Goal: Navigation & Orientation: Find specific page/section

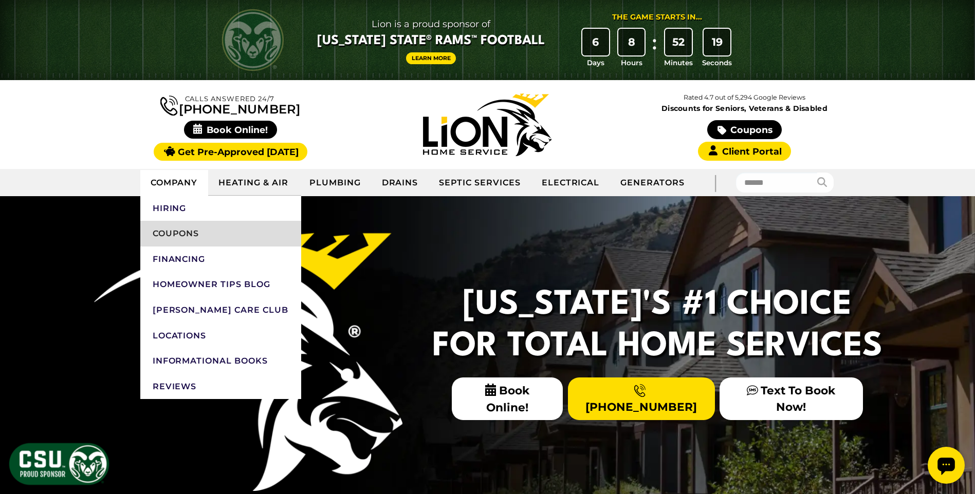
click at [181, 227] on link "Coupons" at bounding box center [220, 234] width 161 height 26
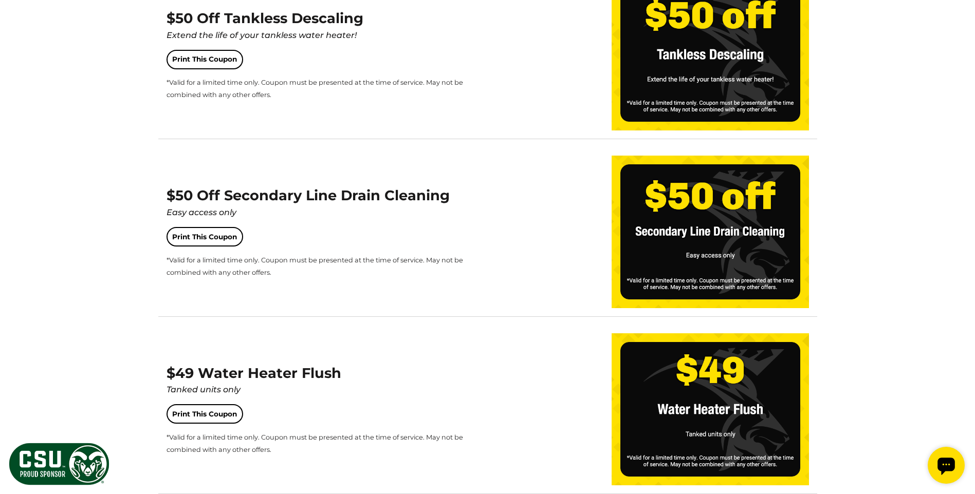
scroll to position [906, 0]
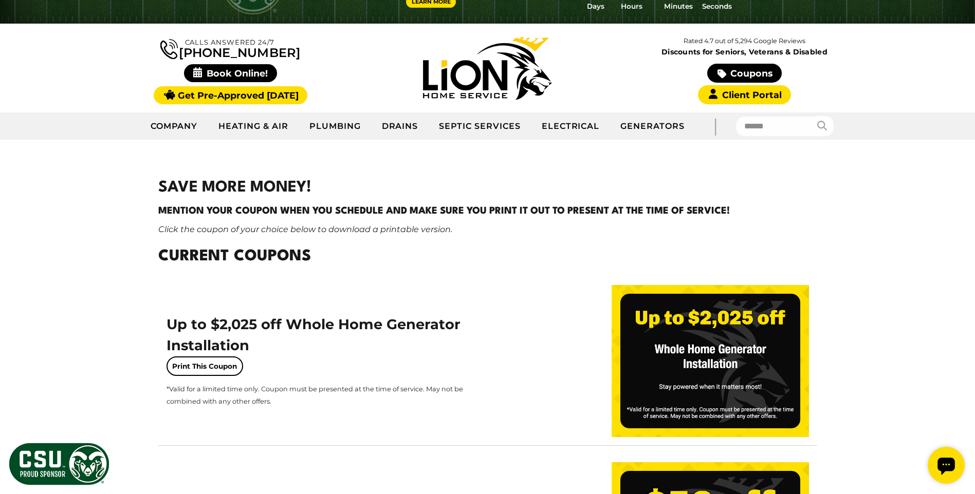
scroll to position [0, 0]
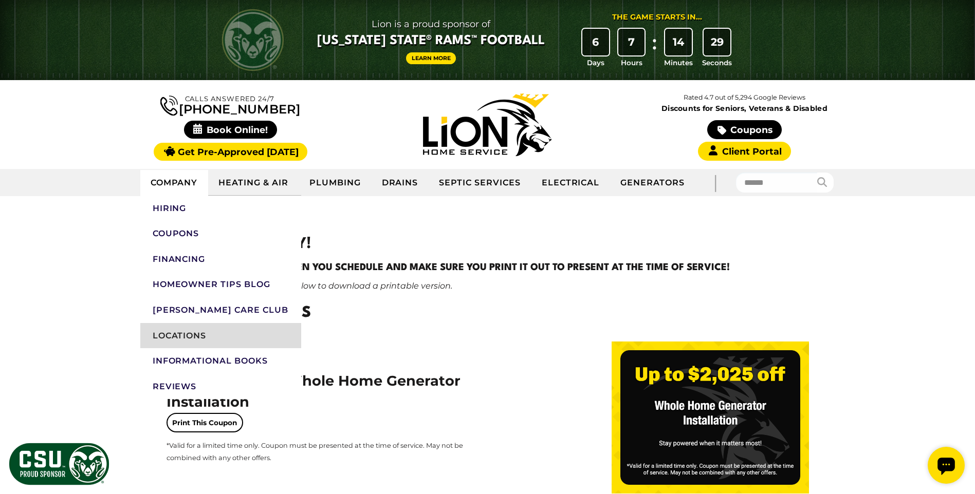
click at [169, 334] on link "Locations" at bounding box center [220, 336] width 161 height 26
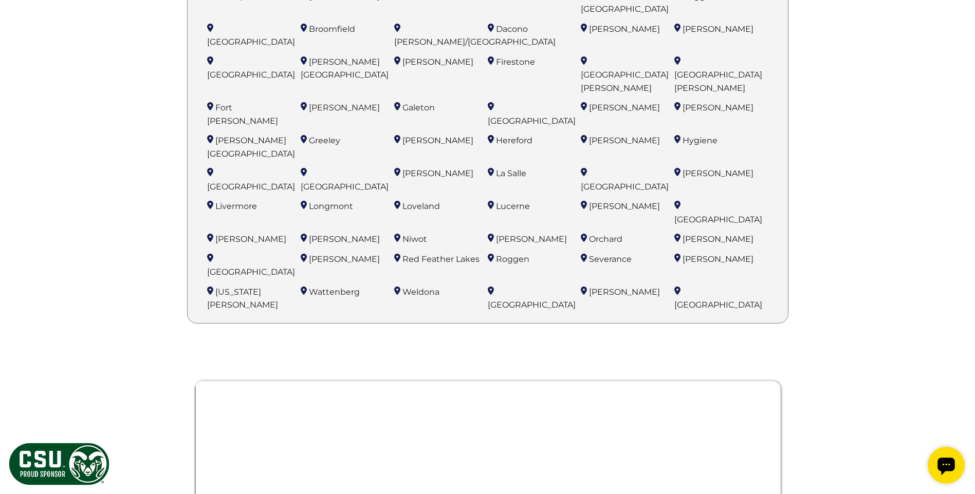
scroll to position [817, 0]
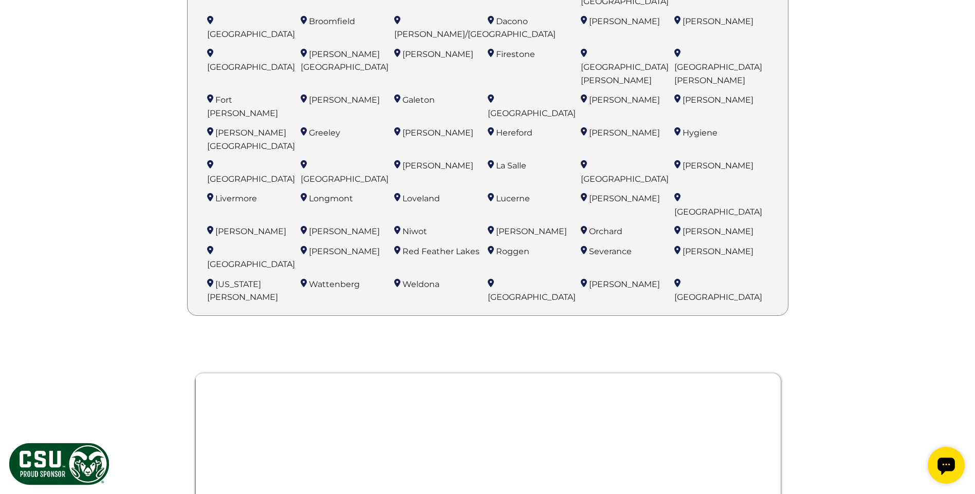
click at [491, 277] on li "Wellington" at bounding box center [535, 291] width 94 height 29
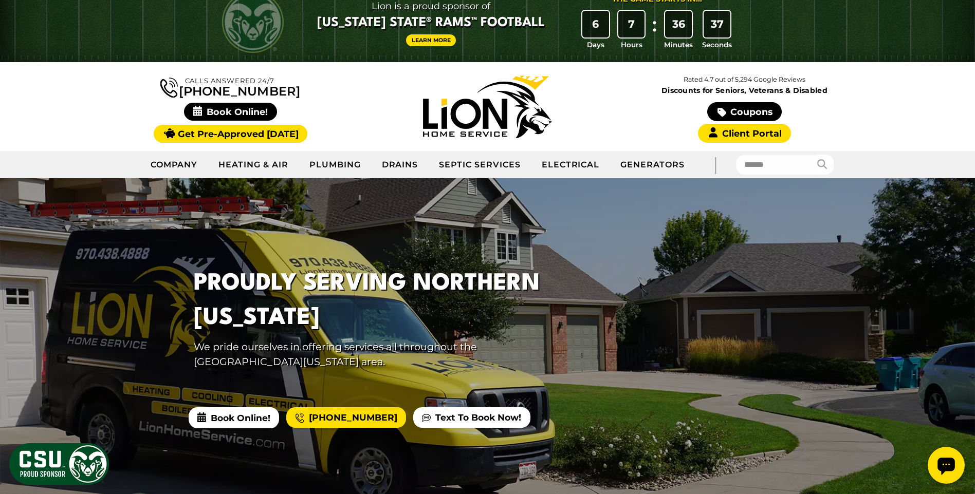
scroll to position [0, 0]
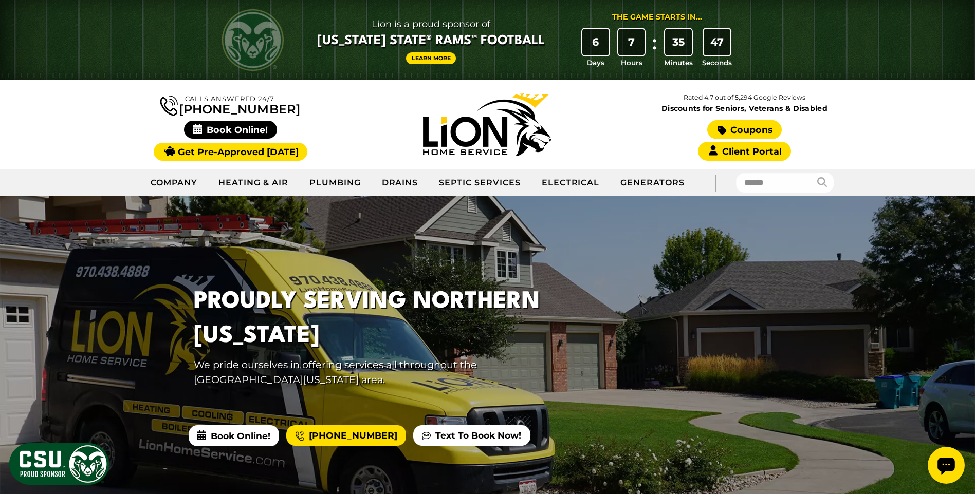
click at [737, 134] on link "Coupons" at bounding box center [744, 129] width 74 height 19
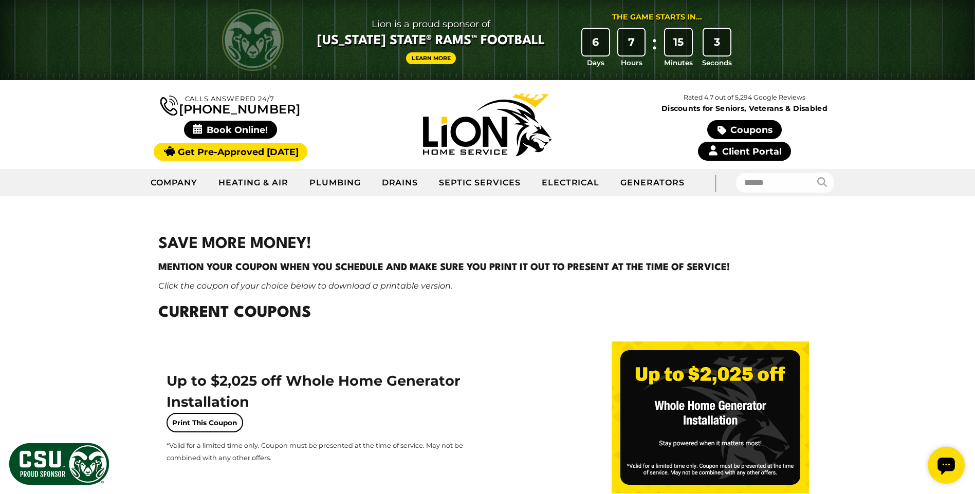
click at [735, 150] on link "Client Portal" at bounding box center [744, 151] width 93 height 19
